Goal: Information Seeking & Learning: Understand process/instructions

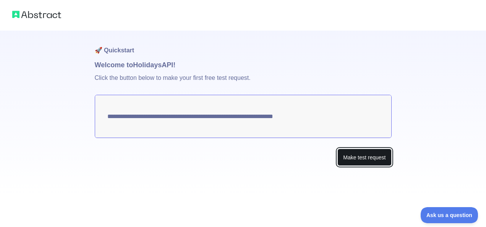
click at [354, 158] on button "Make test request" at bounding box center [364, 157] width 54 height 17
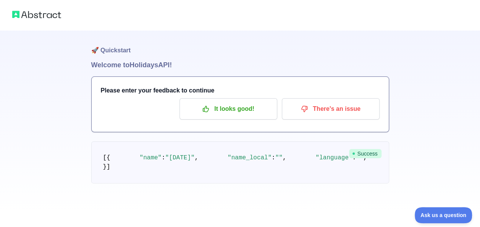
scroll to position [38, 0]
click at [367, 149] on span "Success" at bounding box center [365, 153] width 32 height 9
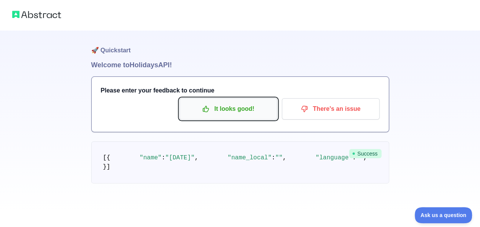
click at [227, 102] on p "It looks good!" at bounding box center [228, 108] width 86 height 13
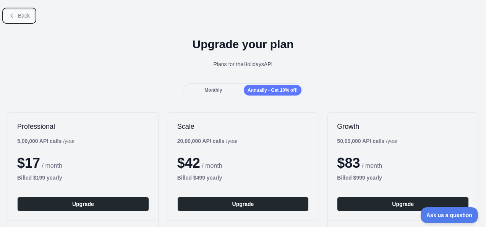
click at [15, 15] on button "Back" at bounding box center [19, 15] width 31 height 13
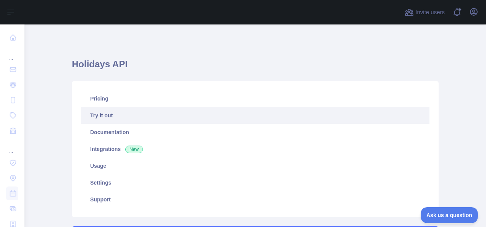
click at [95, 67] on h1 "Holidays API" at bounding box center [255, 67] width 367 height 18
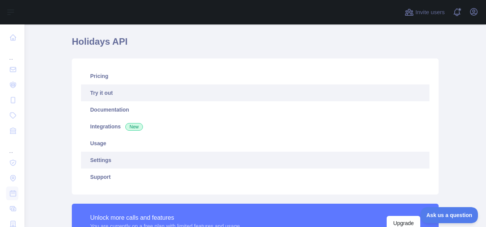
scroll to position [38, 0]
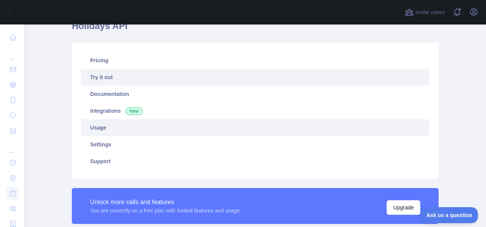
click at [112, 131] on link "Usage" at bounding box center [255, 127] width 348 height 17
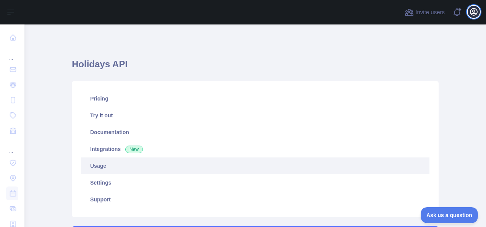
click at [473, 11] on icon "button" at bounding box center [473, 11] width 9 height 9
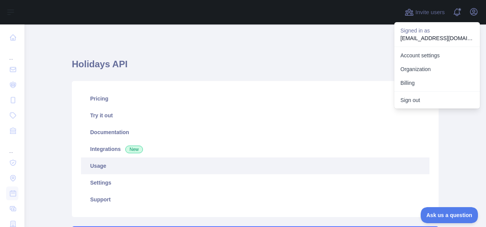
click at [367, 63] on h1 "Holidays API" at bounding box center [255, 67] width 367 height 18
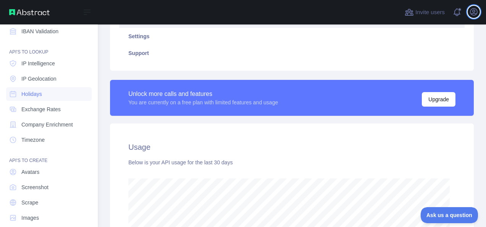
scroll to position [109, 0]
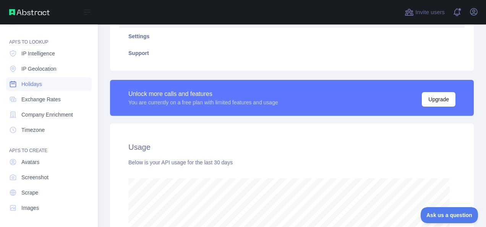
click at [45, 82] on link "Holidays" at bounding box center [49, 84] width 86 height 14
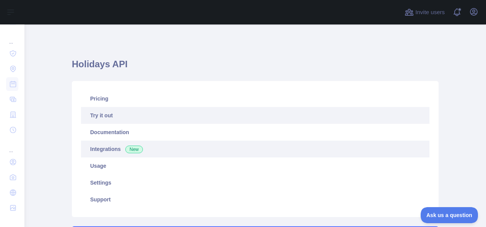
click at [125, 152] on span "New" at bounding box center [134, 149] width 18 height 8
click at [129, 113] on link "Try it out" at bounding box center [255, 115] width 348 height 17
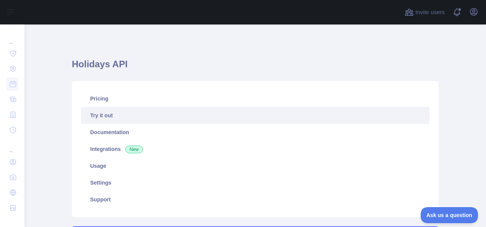
click at [97, 115] on link "Try it out" at bounding box center [255, 115] width 348 height 17
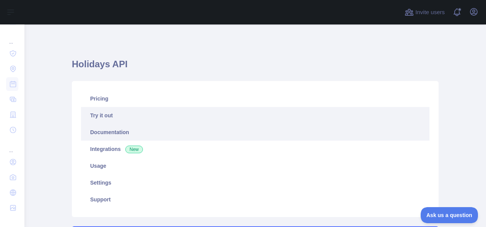
click at [99, 136] on link "Documentation" at bounding box center [255, 132] width 348 height 17
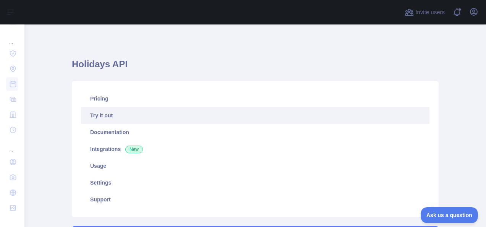
click at [99, 116] on link "Try it out" at bounding box center [255, 115] width 348 height 17
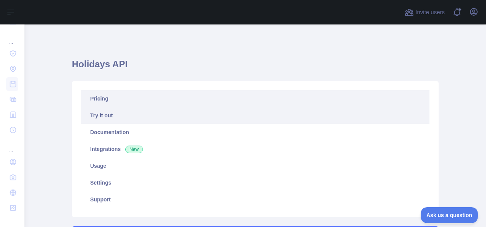
click at [99, 97] on link "Pricing" at bounding box center [255, 98] width 348 height 17
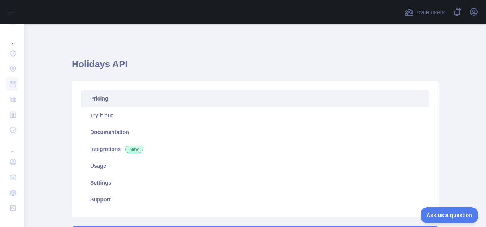
click at [100, 99] on link "Pricing" at bounding box center [255, 98] width 348 height 17
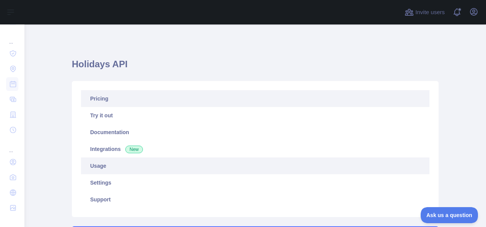
click at [98, 166] on link "Usage" at bounding box center [255, 165] width 348 height 17
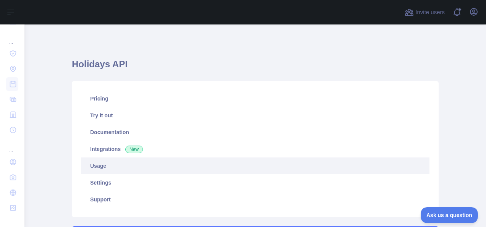
scroll to position [202, 455]
click at [98, 166] on link "Usage" at bounding box center [255, 165] width 348 height 17
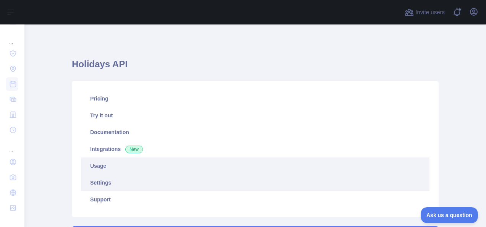
click at [96, 181] on link "Settings" at bounding box center [255, 182] width 348 height 17
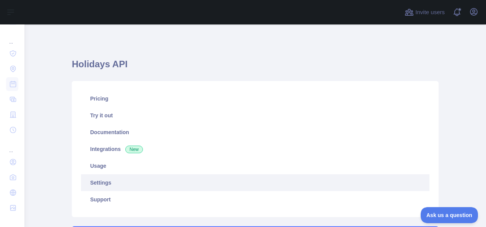
click at [96, 181] on link "Settings" at bounding box center [255, 182] width 348 height 17
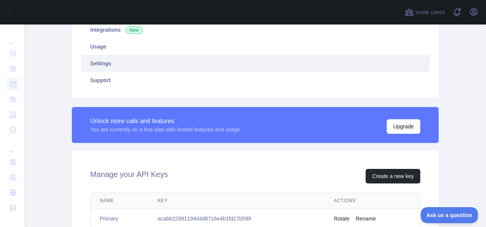
scroll to position [153, 0]
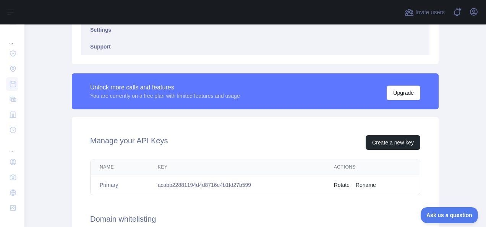
click at [88, 46] on link "Support" at bounding box center [255, 46] width 348 height 17
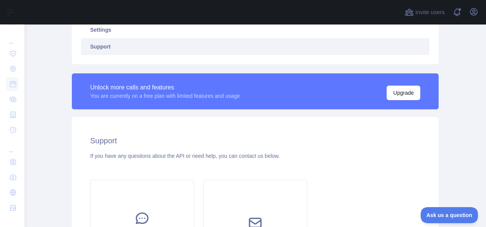
click at [88, 46] on link "Support" at bounding box center [255, 46] width 348 height 17
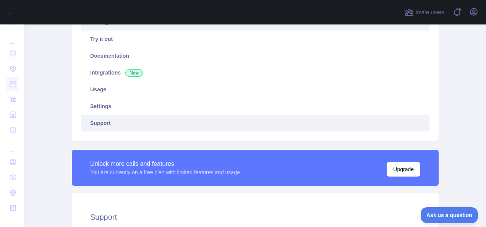
scroll to position [38, 0]
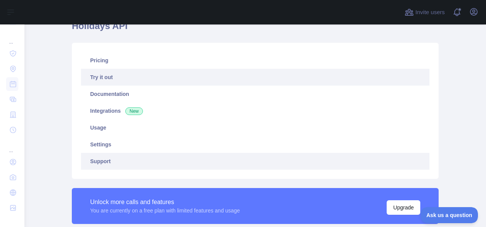
click at [104, 74] on link "Try it out" at bounding box center [255, 77] width 348 height 17
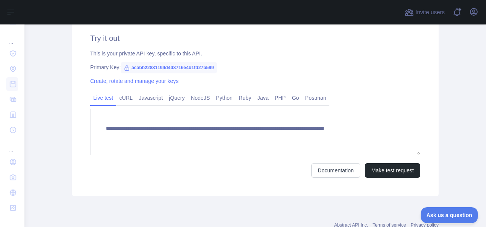
scroll to position [267, 0]
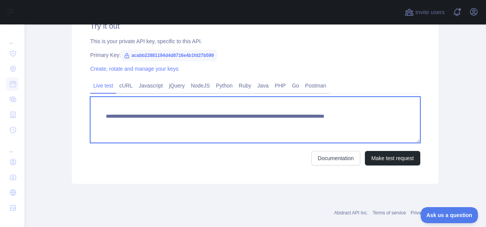
drag, startPoint x: 124, startPoint y: 124, endPoint x: 216, endPoint y: 124, distance: 92.8
click at [216, 124] on textarea "**********" at bounding box center [255, 120] width 330 height 46
click at [247, 123] on textarea "**********" at bounding box center [255, 120] width 330 height 46
click at [335, 124] on textarea "**********" at bounding box center [255, 120] width 330 height 46
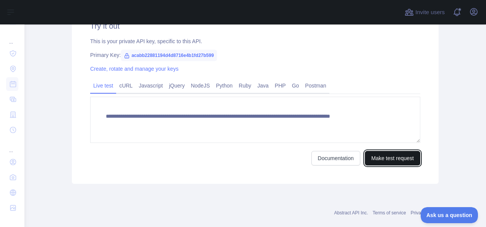
click at [366, 157] on button "Make test request" at bounding box center [392, 158] width 55 height 15
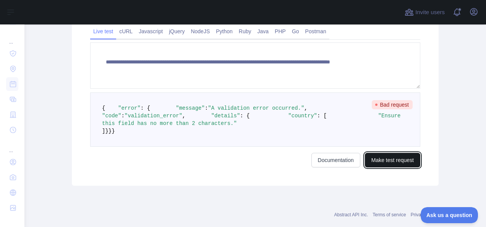
scroll to position [321, 0]
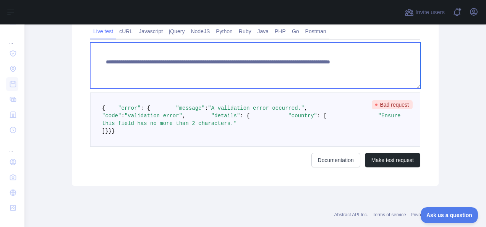
click at [336, 70] on textarea "**********" at bounding box center [255, 65] width 330 height 46
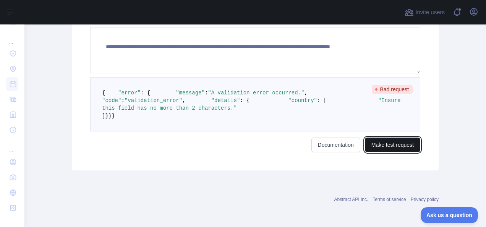
click at [382, 152] on button "Make test request" at bounding box center [392, 144] width 55 height 15
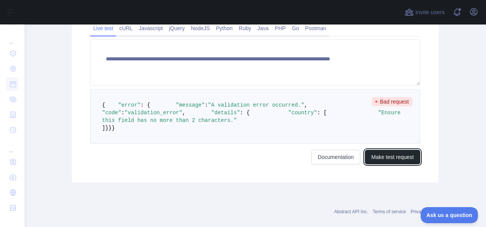
scroll to position [321, 0]
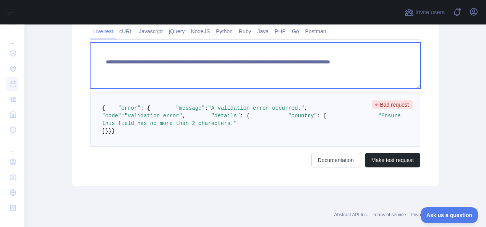
click at [333, 69] on textarea "**********" at bounding box center [255, 65] width 330 height 46
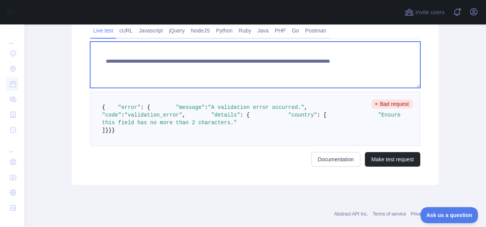
scroll to position [331, 0]
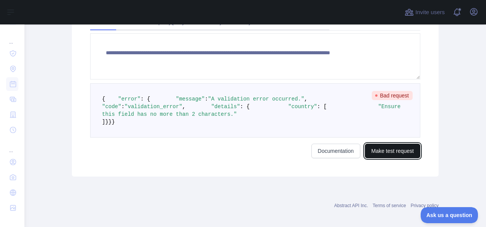
click at [383, 158] on button "Make test request" at bounding box center [392, 151] width 55 height 15
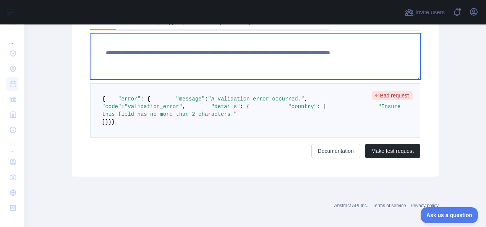
click at [254, 61] on textarea "**********" at bounding box center [255, 56] width 330 height 46
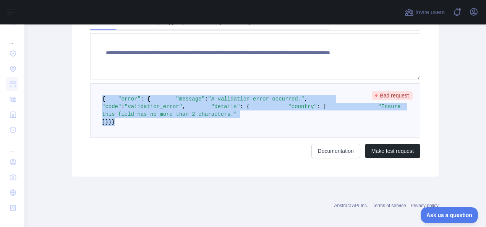
drag, startPoint x: 116, startPoint y: 179, endPoint x: 93, endPoint y: 83, distance: 99.2
click at [93, 83] on pre "{ "error" : { "message" : "A validation error occurred." , "code" : "validation…" at bounding box center [255, 110] width 330 height 54
copy code "{ "error" : { "message" : "A validation error occurred." , "code" : "validation…"
click at [233, 137] on pre "{ "error" : { "message" : "A validation error occurred." , "code" : "validation…" at bounding box center [255, 110] width 330 height 54
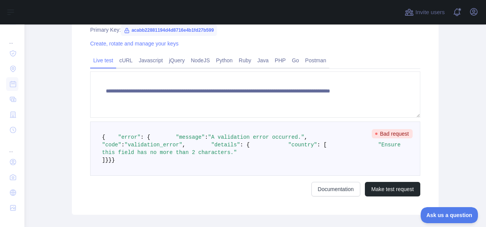
scroll to position [292, 0]
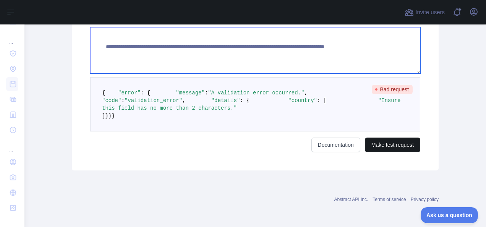
type textarea "**********"
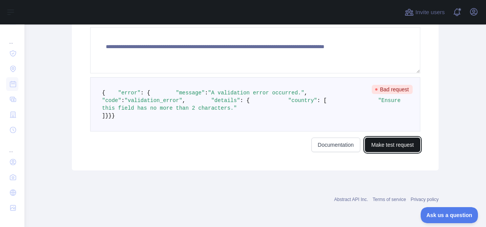
click at [388, 152] on button "Make test request" at bounding box center [392, 144] width 55 height 15
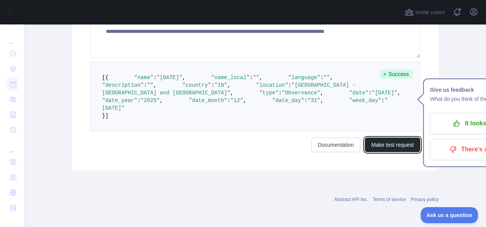
scroll to position [406, 0]
click at [323, 121] on pre "[ { "name" : "[DATE]" , "name_local" : "" , "language" : "" , "description" : "…" at bounding box center [255, 96] width 330 height 69
click at [284, 115] on pre "[ { "name" : "[DATE]" , "name_local" : "" , "language" : "" , "description" : "…" at bounding box center [255, 96] width 330 height 69
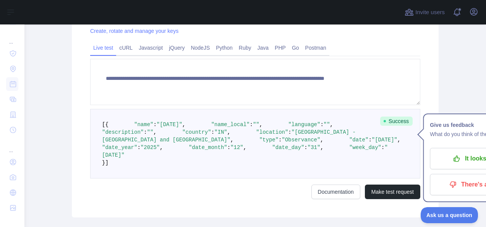
scroll to position [305, 0]
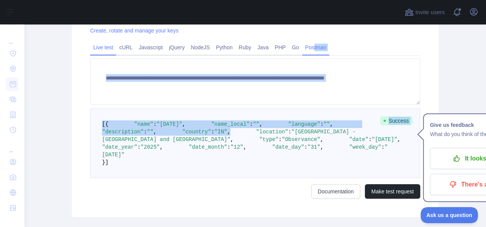
drag, startPoint x: 278, startPoint y: 169, endPoint x: 307, endPoint y: 48, distance: 124.3
click at [307, 48] on div "**********" at bounding box center [255, 119] width 330 height 158
click at [307, 48] on link "Postman" at bounding box center [315, 47] width 27 height 12
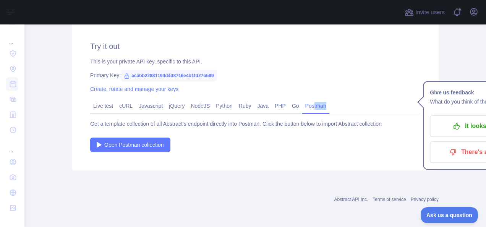
scroll to position [253, 0]
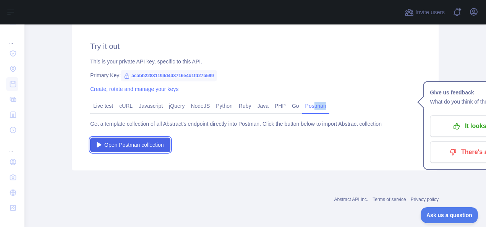
click at [124, 141] on span "Open Postman collection" at bounding box center [134, 145] width 60 height 8
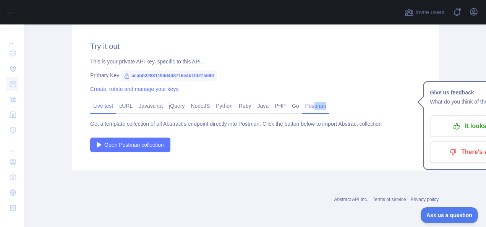
click at [99, 105] on link "Live test" at bounding box center [103, 106] width 26 height 12
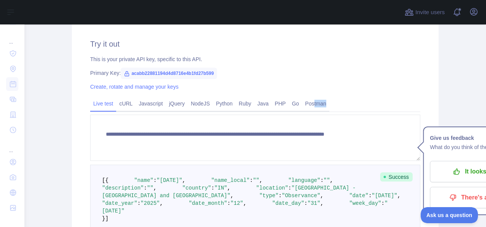
scroll to position [243, 0]
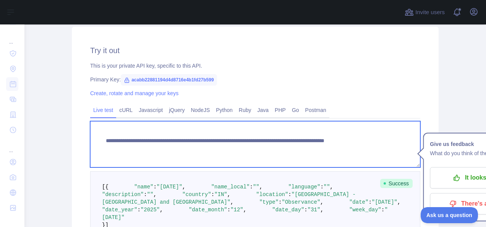
drag, startPoint x: 124, startPoint y: 149, endPoint x: 217, endPoint y: 153, distance: 92.9
click at [217, 153] on textarea "**********" at bounding box center [255, 144] width 330 height 46
